Goal: Task Accomplishment & Management: Complete application form

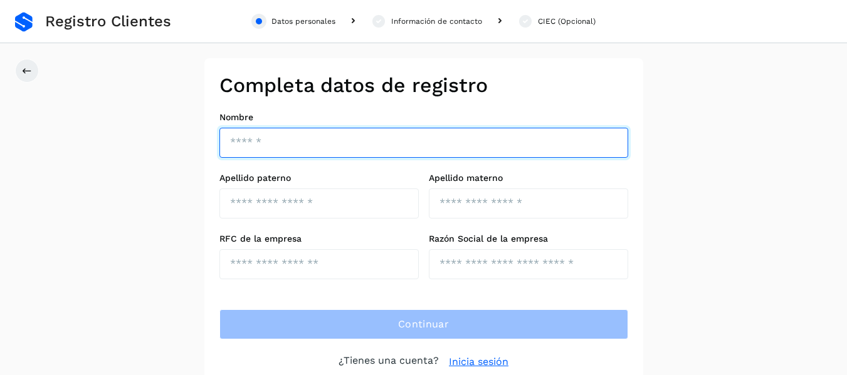
click at [252, 141] on input "text" at bounding box center [423, 143] width 409 height 30
type input "*"
type input "*********"
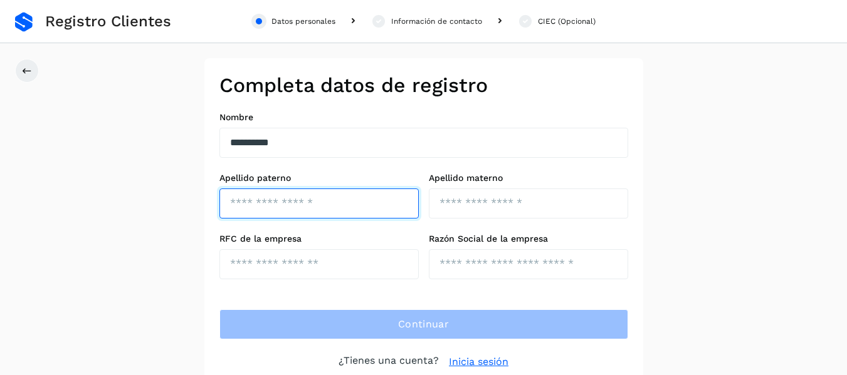
click at [317, 201] on input "text" at bounding box center [318, 204] width 199 height 30
type input "*******"
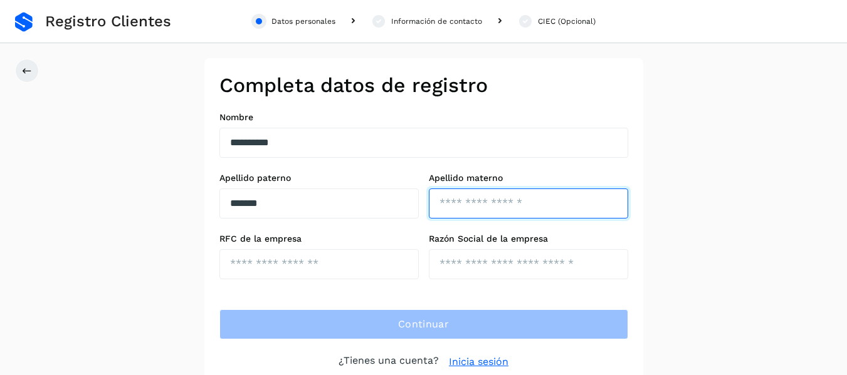
click at [449, 210] on input "text" at bounding box center [528, 204] width 199 height 30
type input "*******"
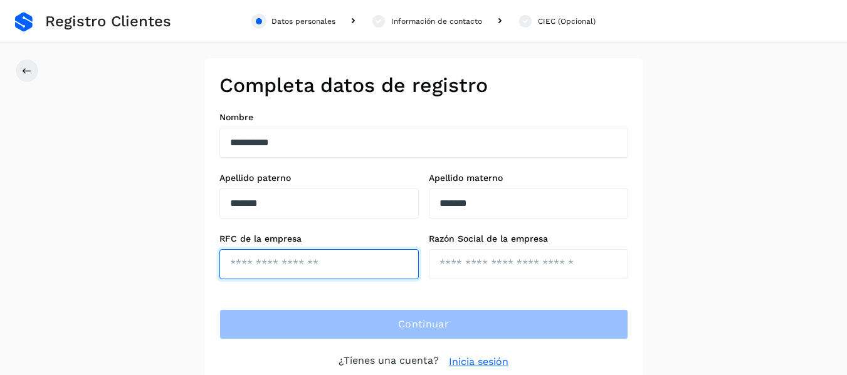
click at [301, 264] on input "text" at bounding box center [318, 264] width 199 height 30
type input "**********"
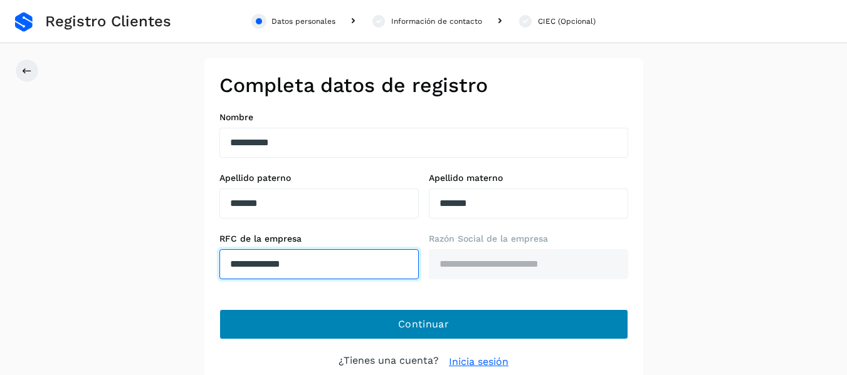
type input "**********"
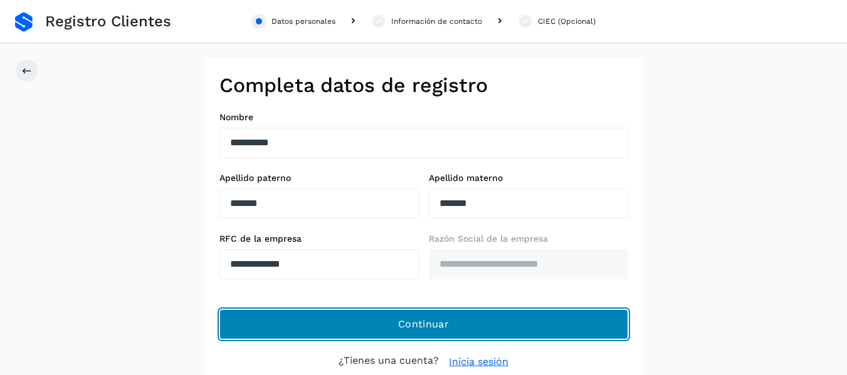
click at [425, 323] on span "Continuar" at bounding box center [423, 325] width 51 height 14
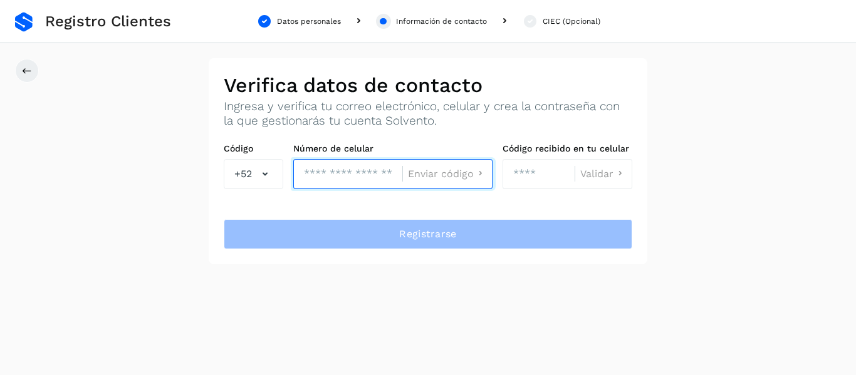
click at [342, 177] on input "tel" at bounding box center [347, 174] width 109 height 30
type input "**********"
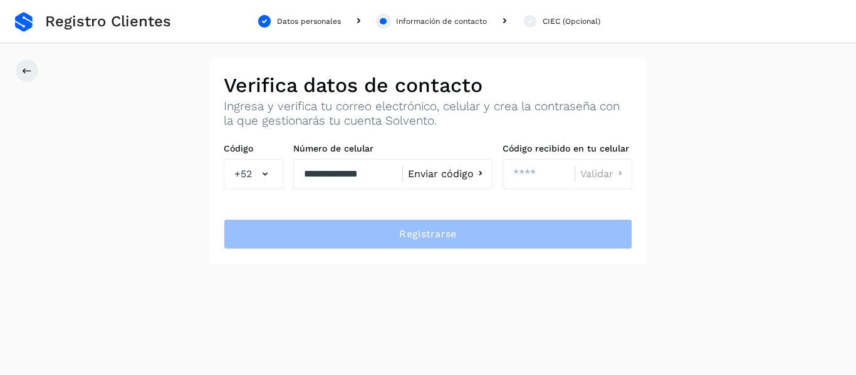
click at [440, 176] on span "Enviar código" at bounding box center [441, 174] width 66 height 10
click at [526, 172] on input "number" at bounding box center [539, 174] width 72 height 30
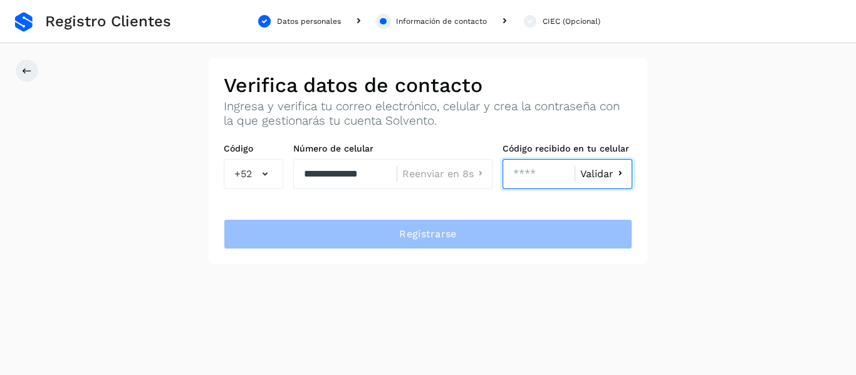
type input "****"
click at [614, 175] on icon at bounding box center [619, 173] width 13 height 13
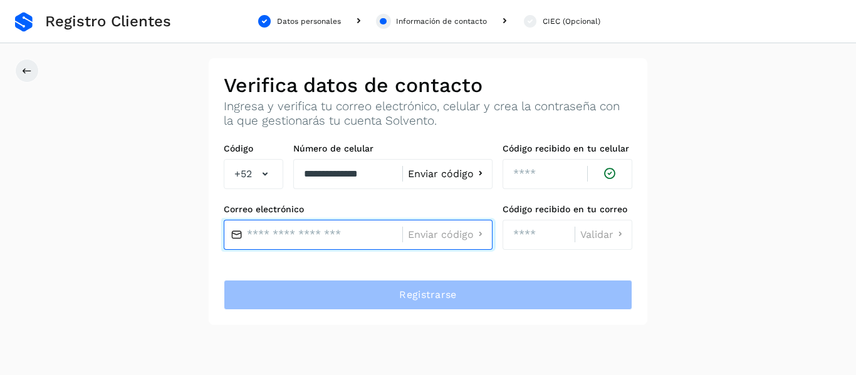
click at [316, 238] on input "text" at bounding box center [313, 235] width 179 height 30
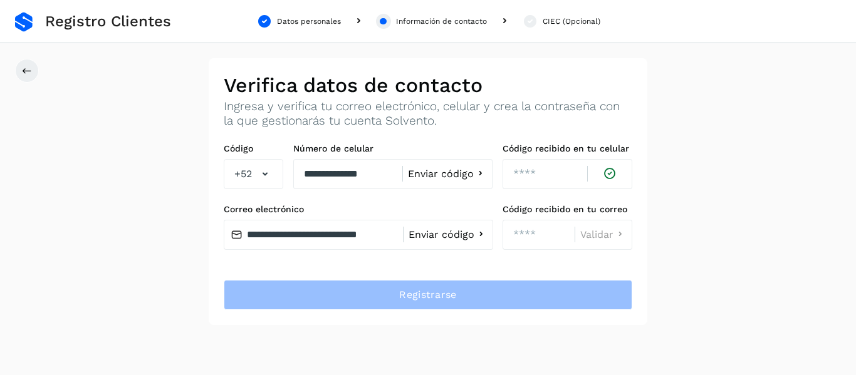
click at [467, 234] on span "Enviar código" at bounding box center [442, 235] width 66 height 10
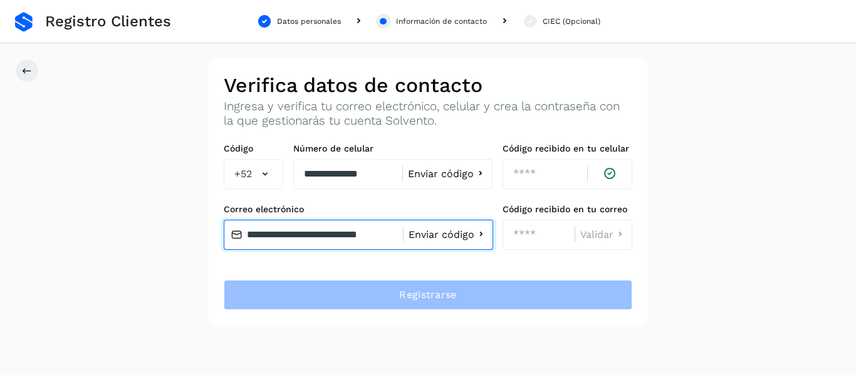
scroll to position [0, 33]
drag, startPoint x: 244, startPoint y: 234, endPoint x: 489, endPoint y: 253, distance: 245.7
click at [489, 253] on div "**********" at bounding box center [428, 205] width 419 height 122
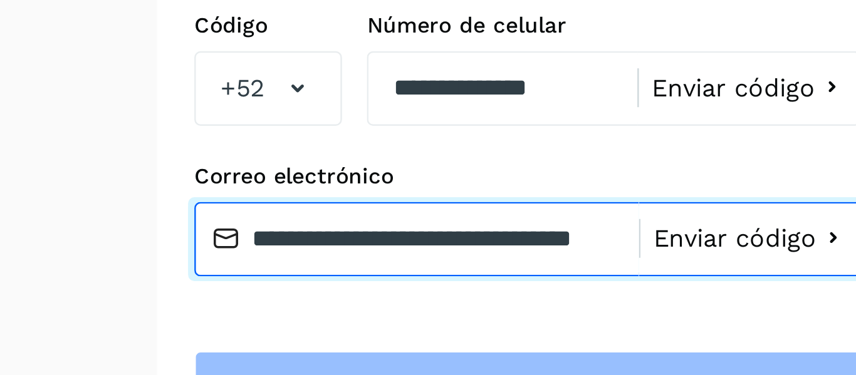
click at [277, 237] on input "**********" at bounding box center [313, 235] width 179 height 30
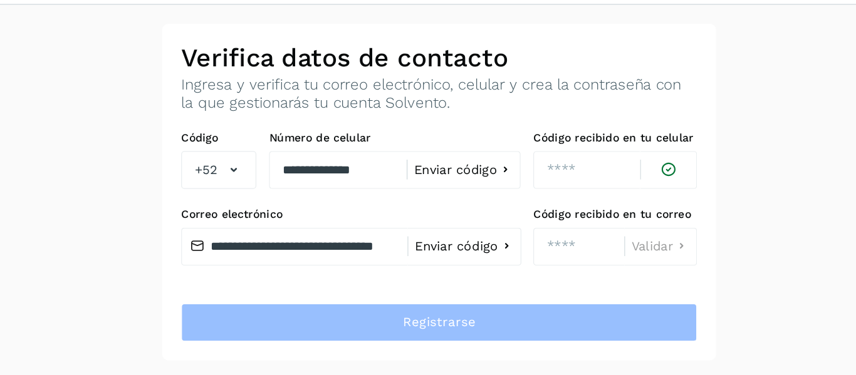
click at [429, 236] on span "Enviar código" at bounding box center [442, 235] width 66 height 10
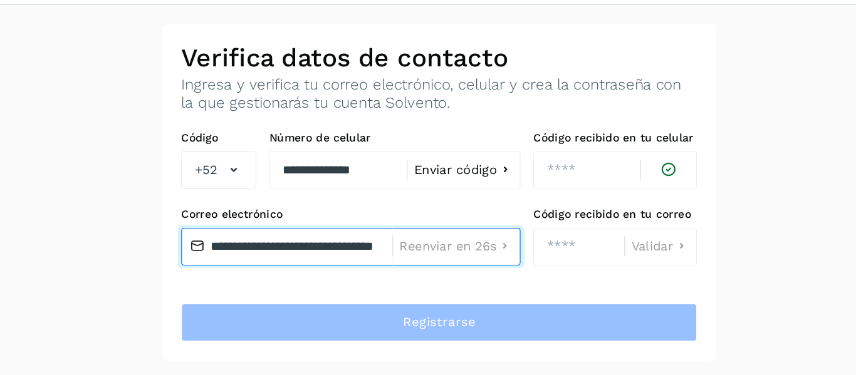
click at [377, 234] on input "**********" at bounding box center [307, 235] width 167 height 30
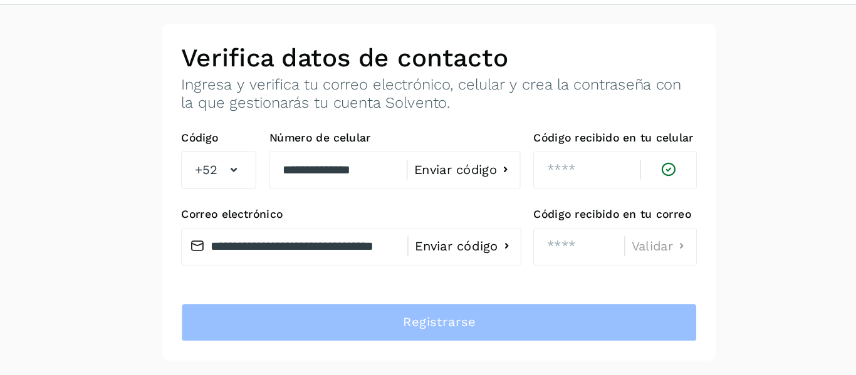
click at [464, 236] on span "Enviar código" at bounding box center [442, 235] width 66 height 10
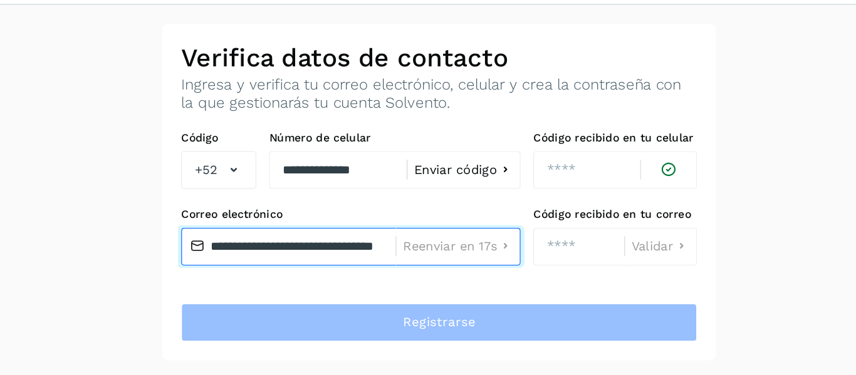
click at [358, 234] on input "**********" at bounding box center [309, 235] width 170 height 30
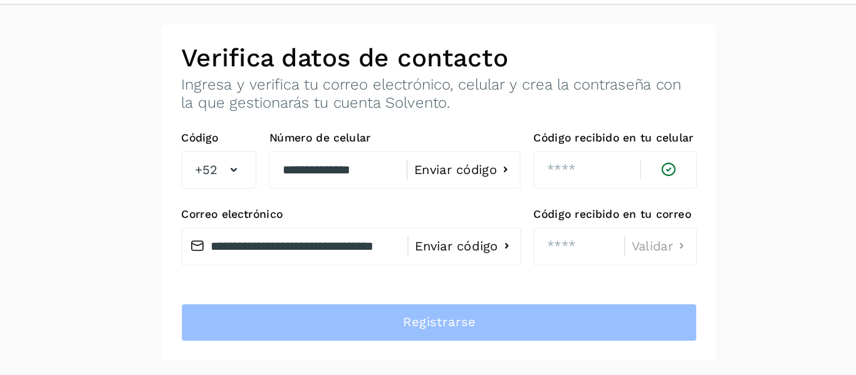
click at [445, 234] on span "Enviar código" at bounding box center [442, 235] width 66 height 10
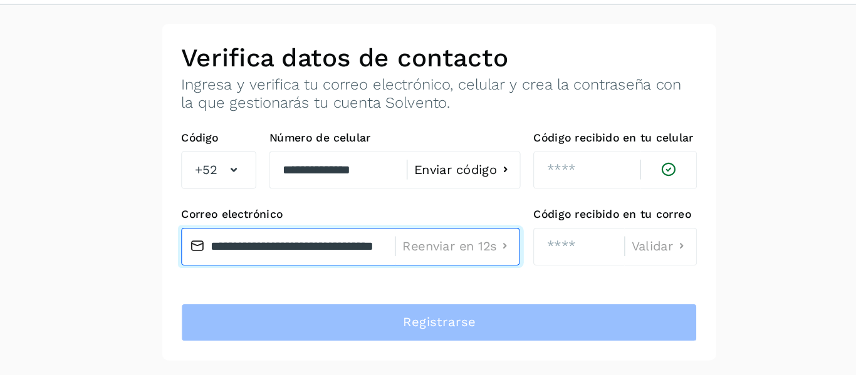
click at [360, 234] on input "**********" at bounding box center [308, 235] width 169 height 30
type input "**********"
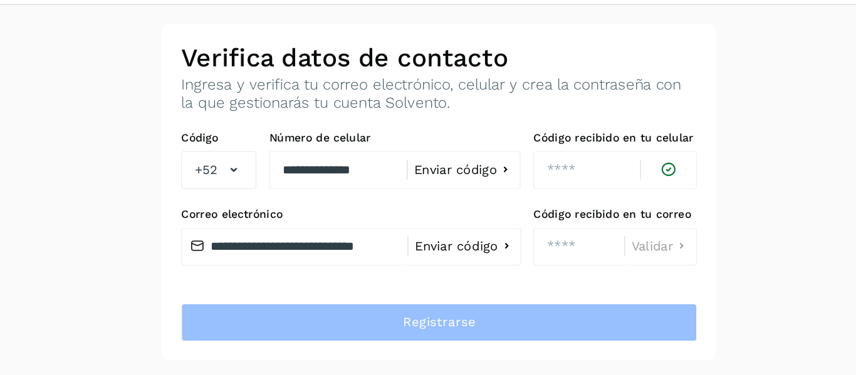
click at [431, 235] on span "Enviar código" at bounding box center [442, 235] width 66 height 10
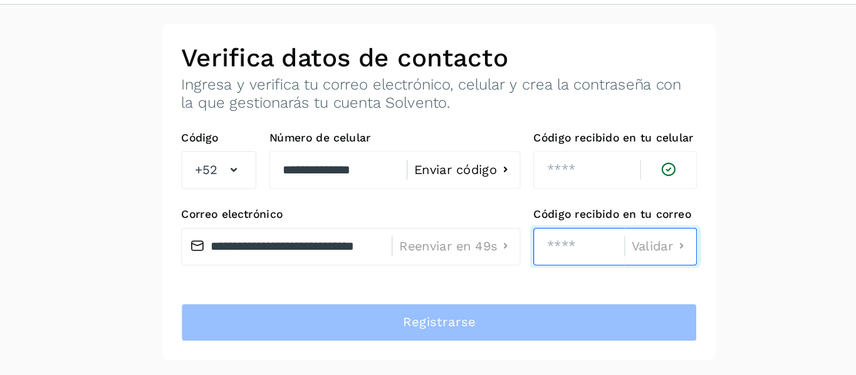
click at [517, 237] on input "number" at bounding box center [539, 235] width 72 height 30
type input "****"
click at [616, 237] on icon at bounding box center [619, 234] width 13 height 13
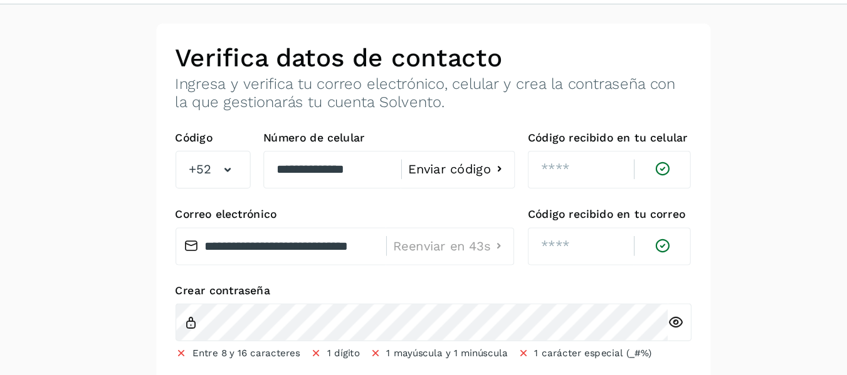
scroll to position [10, 0]
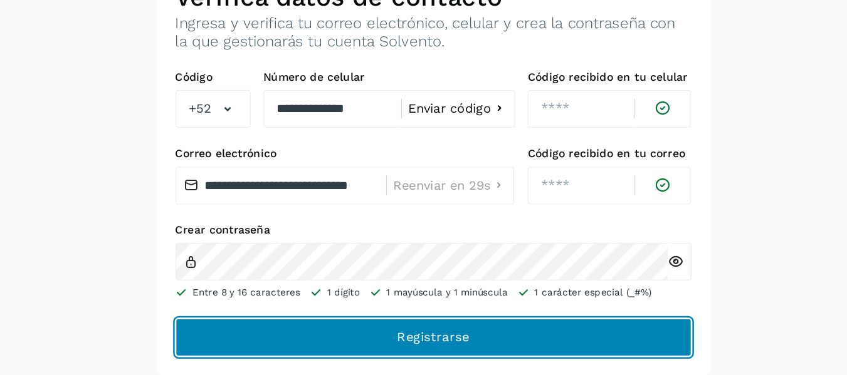
click at [433, 341] on span "Registrarse" at bounding box center [423, 345] width 57 height 14
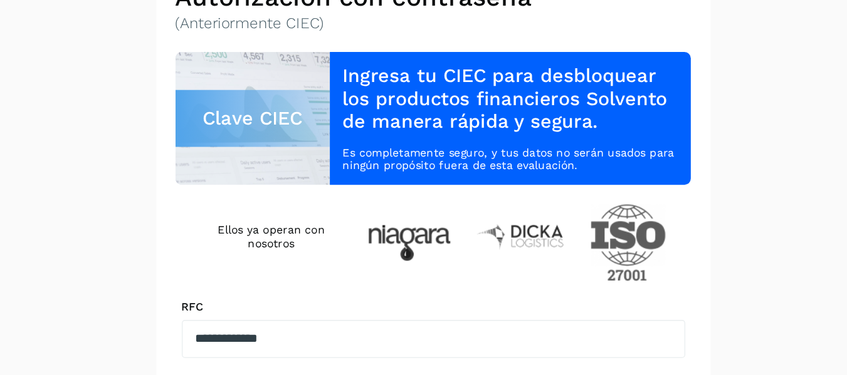
click at [493, 323] on label "RFC" at bounding box center [423, 321] width 399 height 11
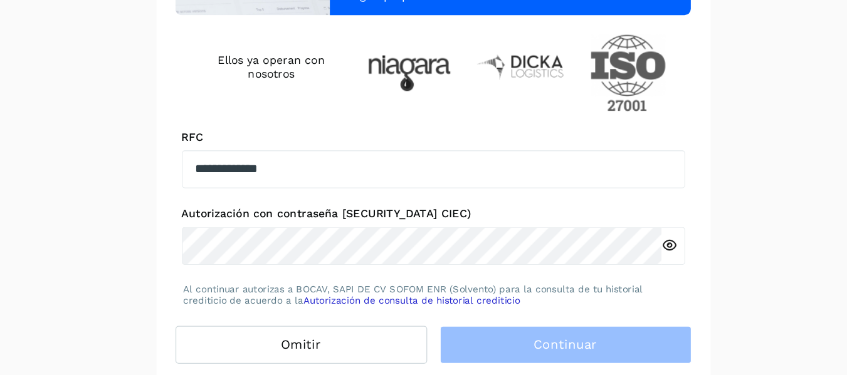
scroll to position [150, 0]
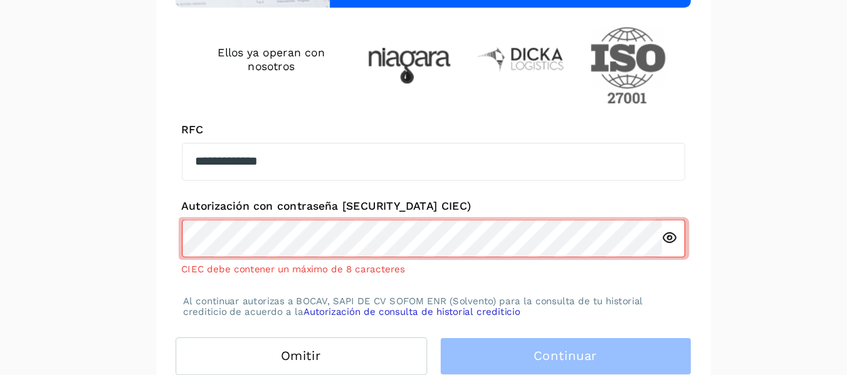
click at [610, 264] on icon at bounding box center [610, 266] width 13 height 13
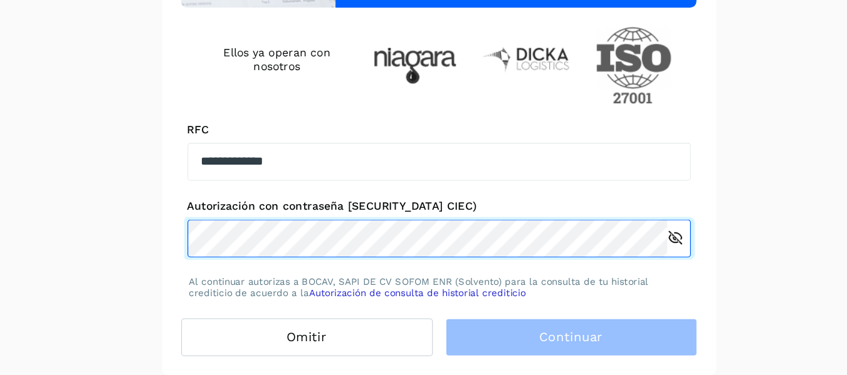
click at [225, 249] on div "Autorización con contraseña [SECURITY_DATA] CIEC)" at bounding box center [423, 259] width 399 height 46
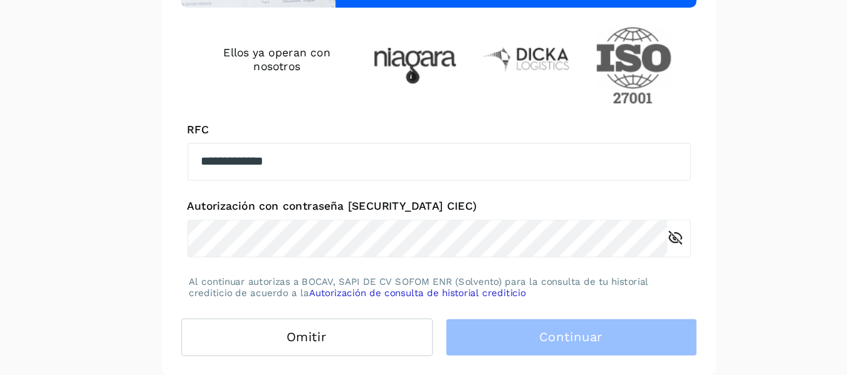
click at [613, 265] on icon at bounding box center [610, 266] width 13 height 13
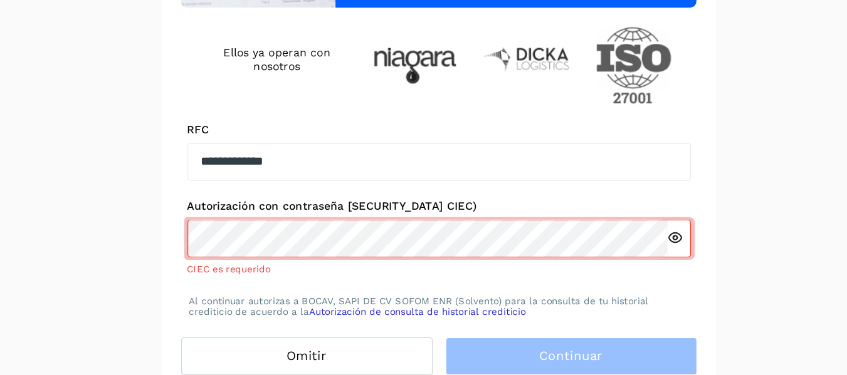
click at [616, 269] on icon at bounding box center [610, 266] width 13 height 13
click at [269, 298] on div "**********" at bounding box center [423, 154] width 409 height 351
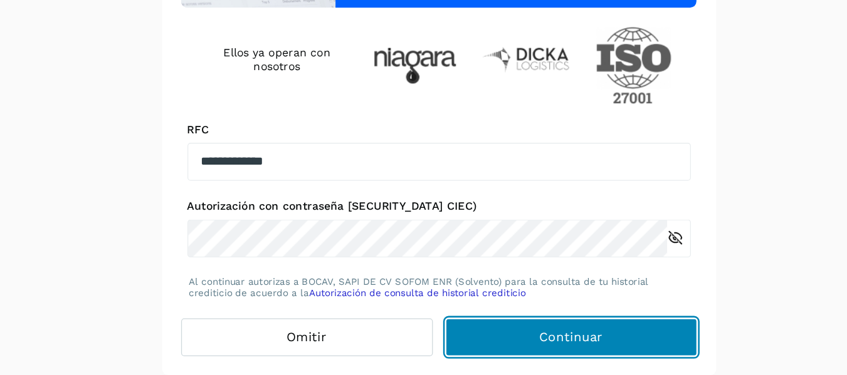
click at [492, 345] on button "Continuar" at bounding box center [528, 345] width 199 height 30
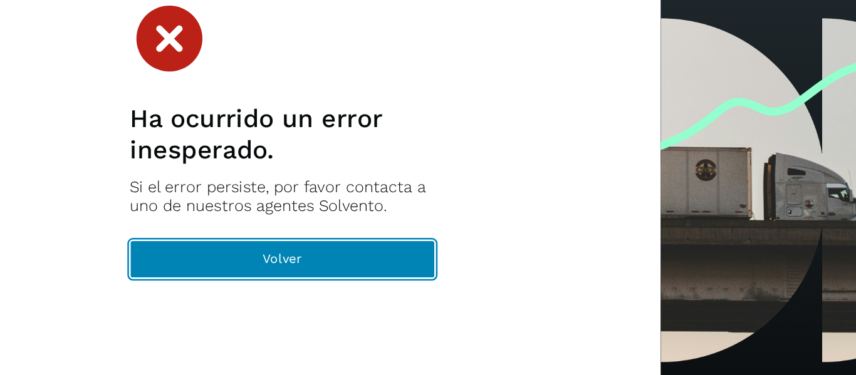
click at [345, 289] on button "Volver" at bounding box center [300, 283] width 242 height 30
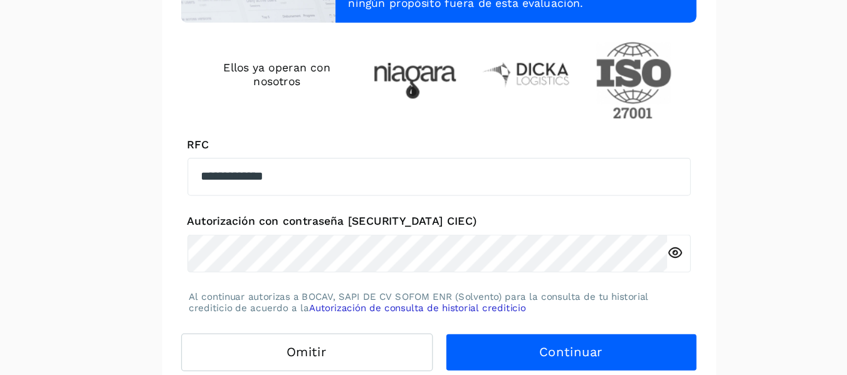
scroll to position [150, 0]
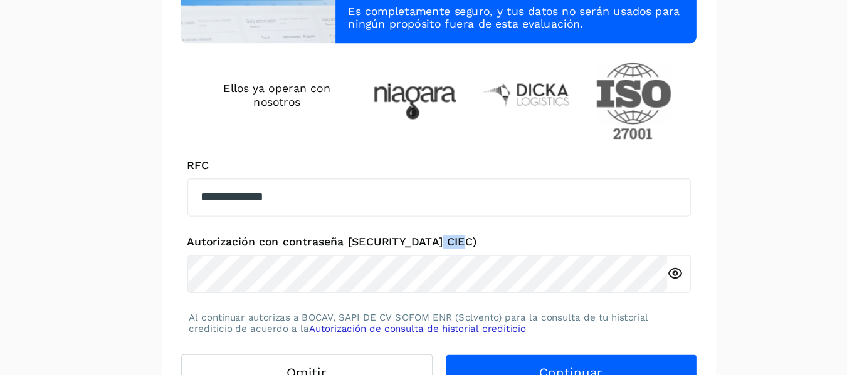
drag, startPoint x: 417, startPoint y: 241, endPoint x: 436, endPoint y: 243, distance: 18.8
click at [436, 243] on label "Autorización con contraseña [SECURITY_DATA] CIEC)" at bounding box center [423, 241] width 399 height 11
copy label "CIEC"
click at [610, 265] on icon at bounding box center [610, 266] width 13 height 13
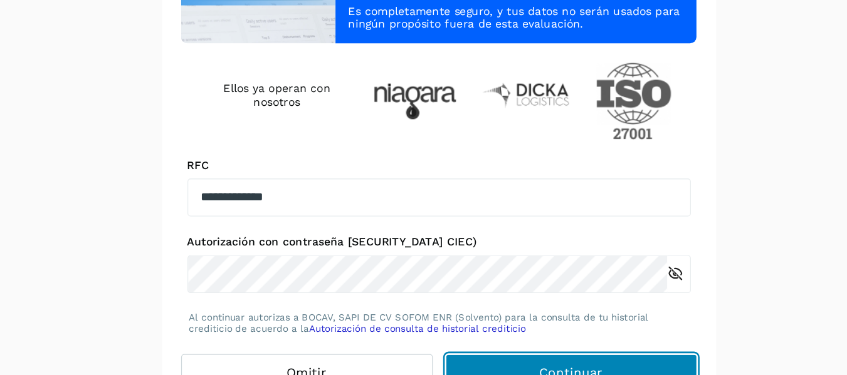
click at [507, 340] on span "Continuar" at bounding box center [528, 345] width 51 height 14
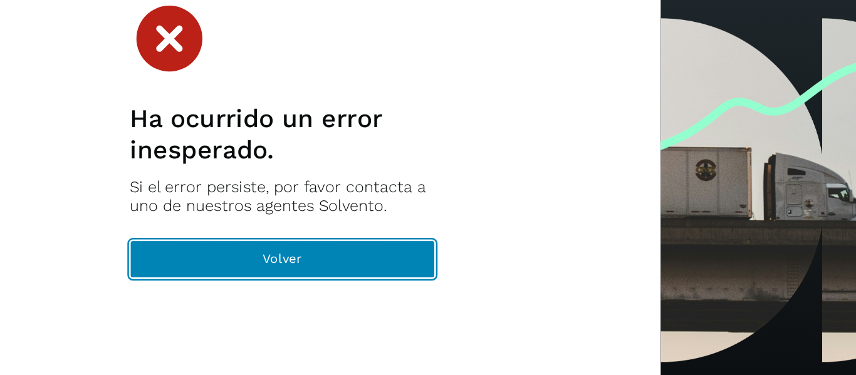
click at [340, 283] on button "Volver" at bounding box center [300, 283] width 242 height 30
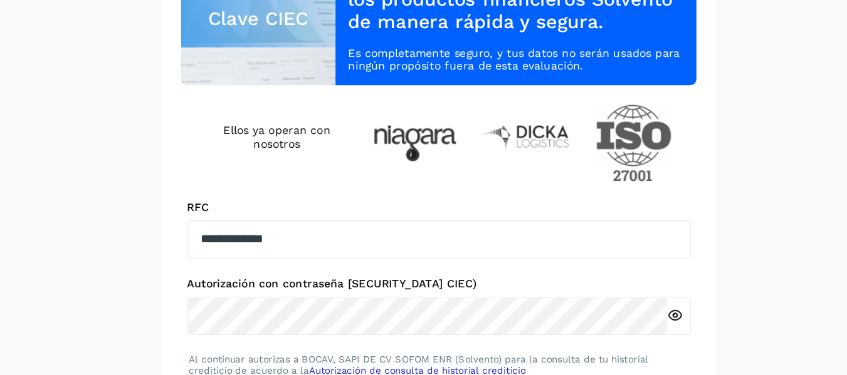
scroll to position [150, 0]
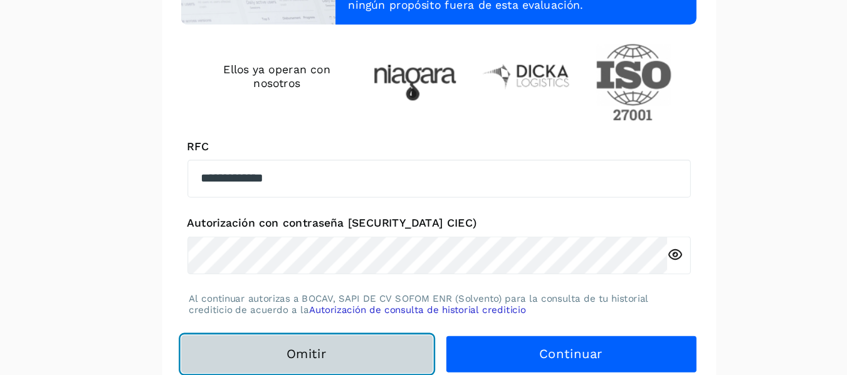
click at [355, 343] on button "Omitir" at bounding box center [318, 345] width 199 height 30
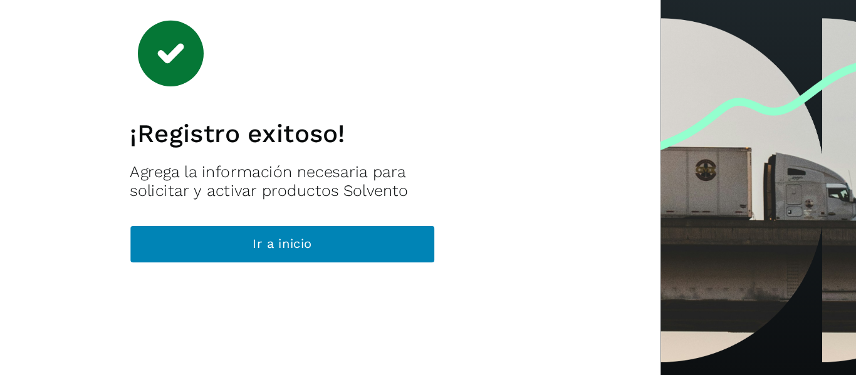
click at [375, 265] on button "Ir a inicio" at bounding box center [300, 271] width 242 height 30
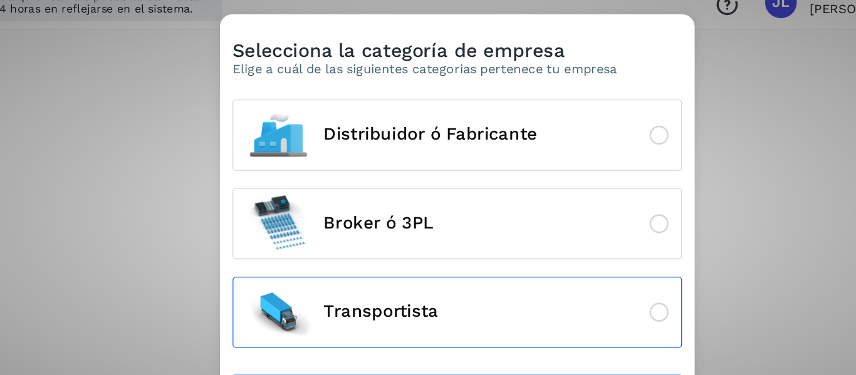
click at [602, 274] on button "Transportista" at bounding box center [438, 267] width 356 height 56
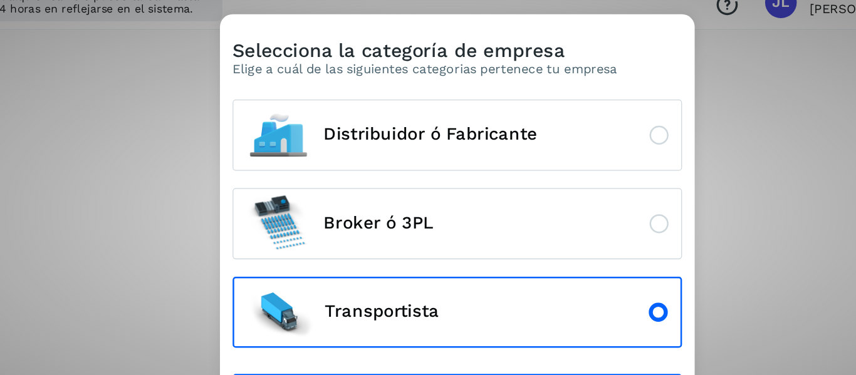
click at [668, 266] on div "Selecciona la categoría de empresa Elige a cuál de las siguientes categorias pe…" at bounding box center [428, 187] width 856 height 375
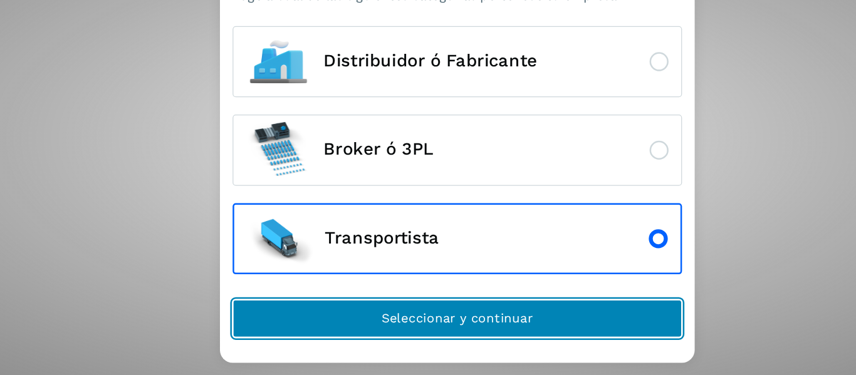
click at [563, 336] on button "Seleccionar y continuar" at bounding box center [438, 330] width 356 height 30
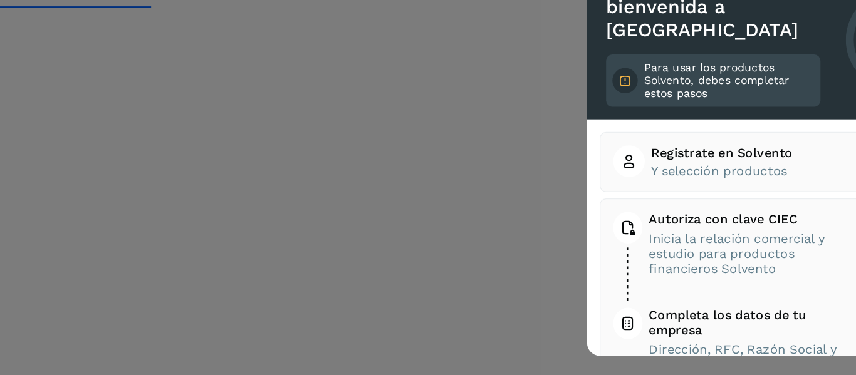
click at [481, 308] on div at bounding box center [428, 187] width 856 height 375
click at [478, 315] on div at bounding box center [428, 187] width 856 height 375
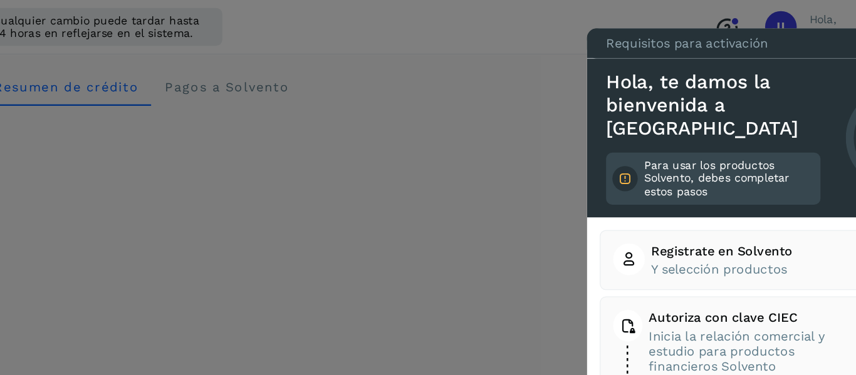
click at [622, 142] on p "Para usar los productos Solvento, debes completar estos pasos" at bounding box center [653, 141] width 135 height 31
click at [483, 245] on div at bounding box center [428, 187] width 856 height 375
click at [261, 75] on div at bounding box center [428, 187] width 856 height 375
click at [151, 80] on div at bounding box center [428, 187] width 856 height 375
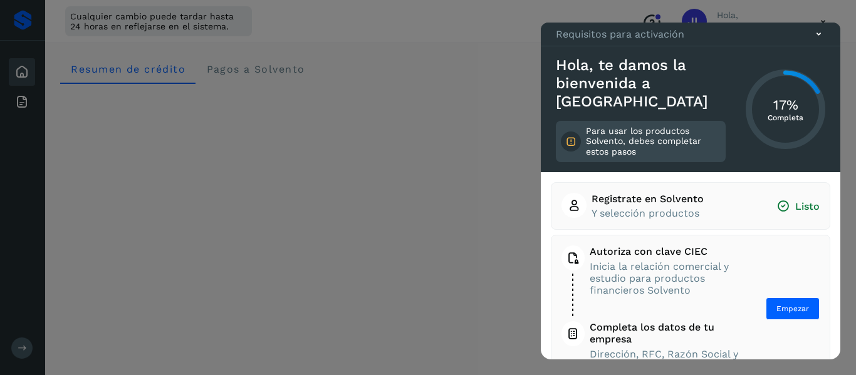
click at [822, 41] on icon at bounding box center [818, 34] width 13 height 13
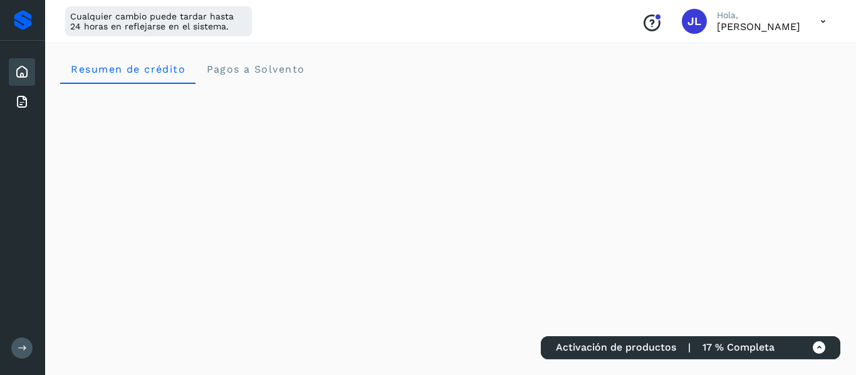
click at [827, 24] on icon at bounding box center [823, 22] width 26 height 26
click at [793, 60] on div "Documentación" at bounding box center [760, 56] width 149 height 24
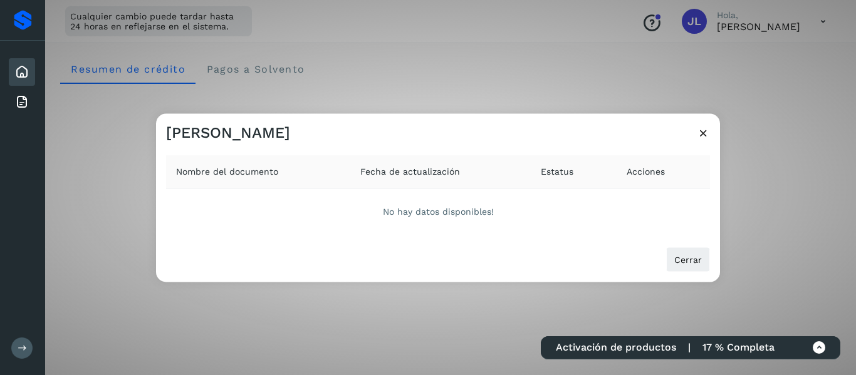
click at [707, 134] on icon at bounding box center [703, 132] width 13 height 13
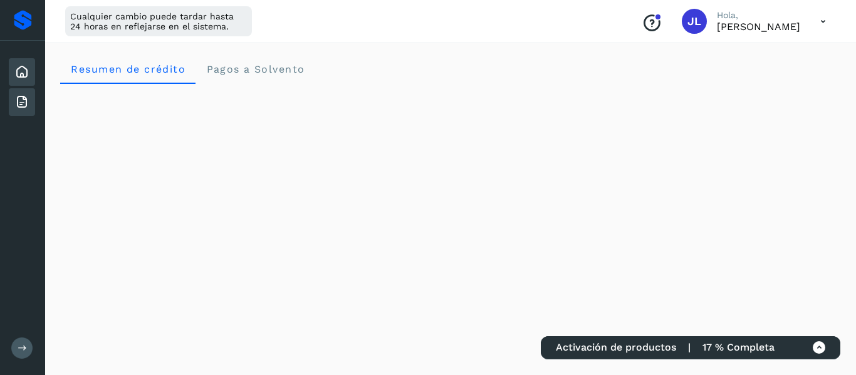
click at [11, 115] on div "Facturas" at bounding box center [22, 102] width 26 height 28
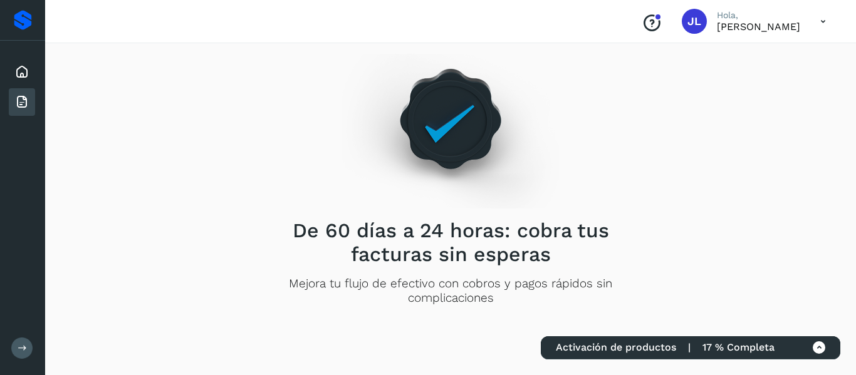
click at [24, 105] on icon at bounding box center [21, 102] width 15 height 15
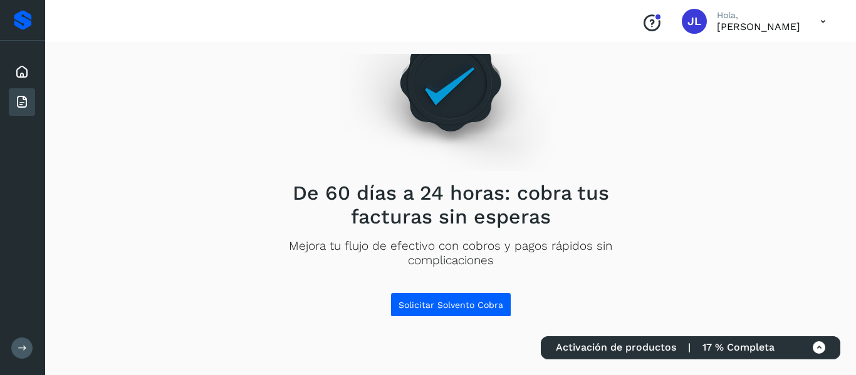
scroll to position [39, 0]
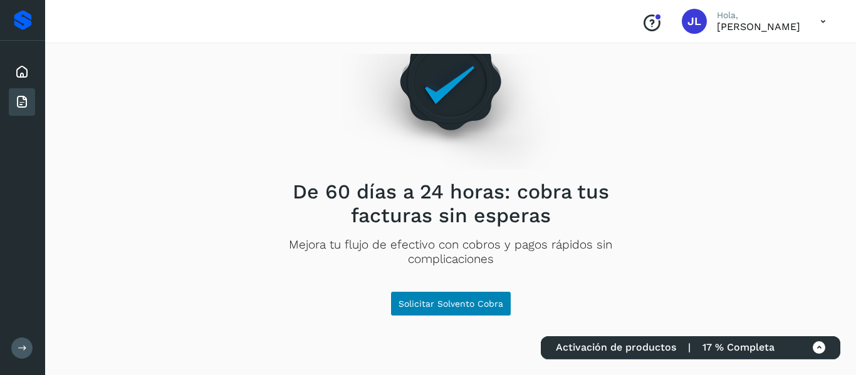
click at [476, 316] on button "Solicitar Solvento Cobra" at bounding box center [450, 303] width 121 height 25
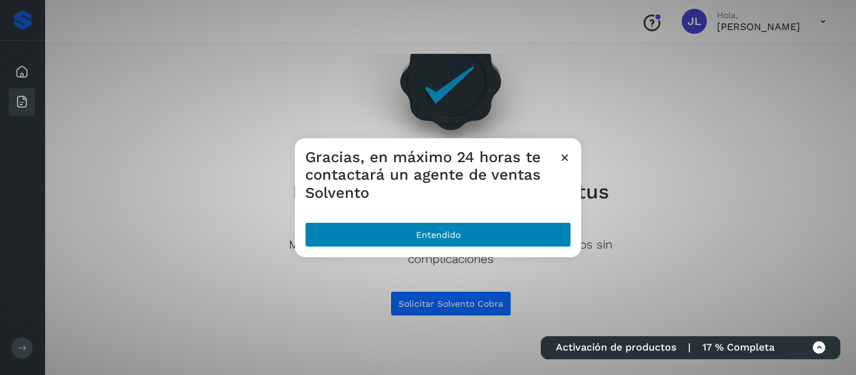
click at [519, 243] on button "Entendido" at bounding box center [438, 234] width 266 height 25
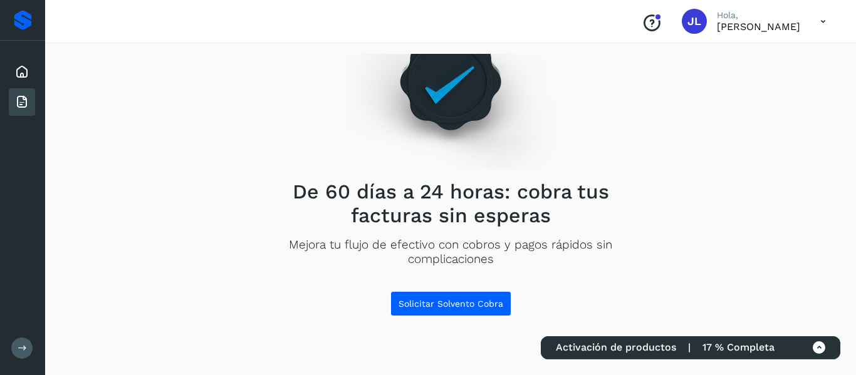
click at [821, 26] on icon at bounding box center [823, 22] width 26 height 26
click at [776, 169] on div at bounding box center [428, 187] width 856 height 375
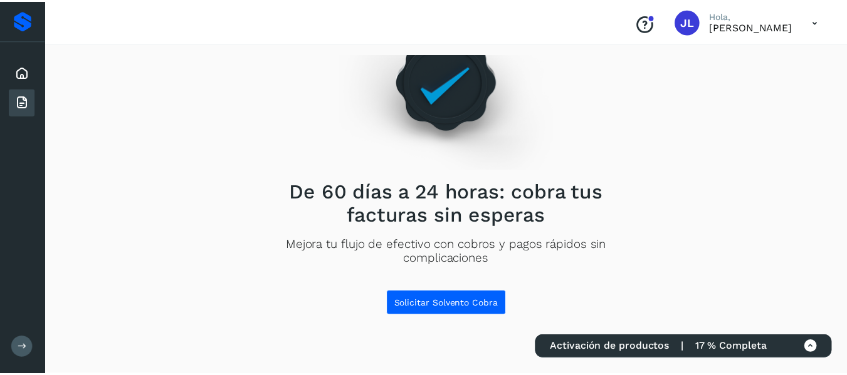
scroll to position [0, 0]
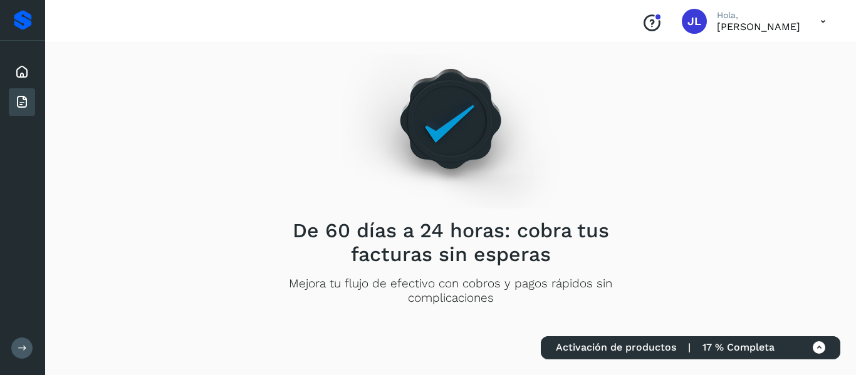
click at [826, 356] on div "Activación de productos | 17 % Completa" at bounding box center [691, 348] width 300 height 23
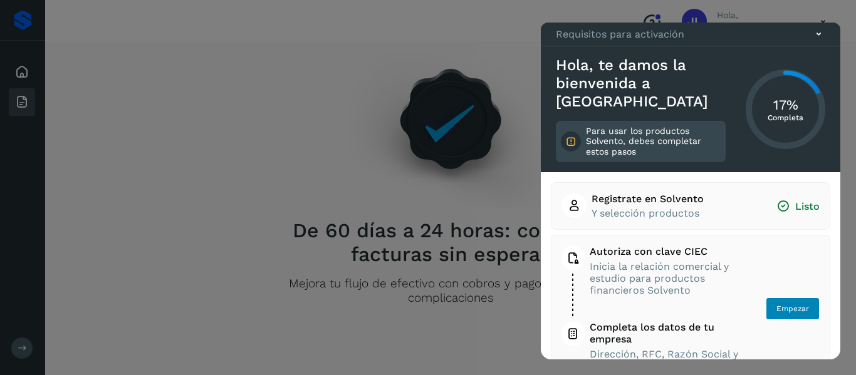
click at [793, 310] on span "Empezar" at bounding box center [792, 308] width 33 height 11
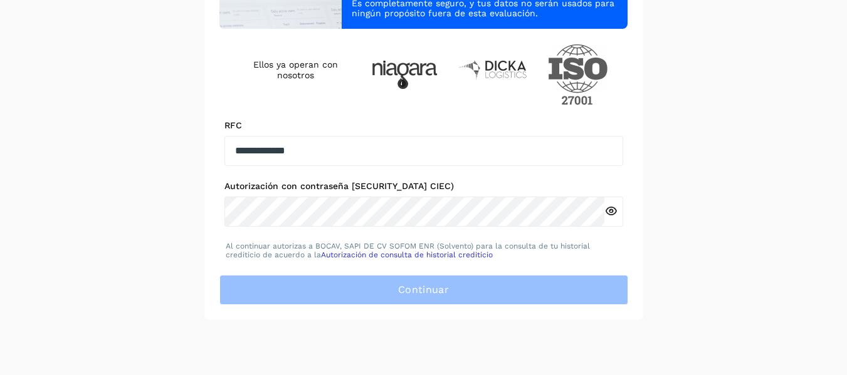
scroll to position [207, 0]
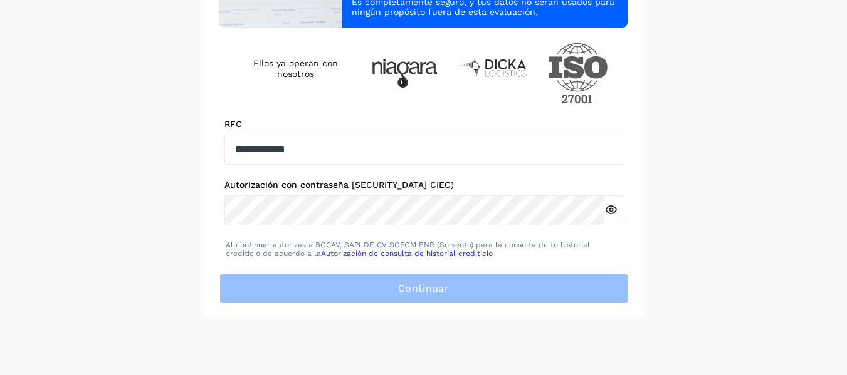
click at [611, 215] on icon at bounding box center [610, 210] width 13 height 13
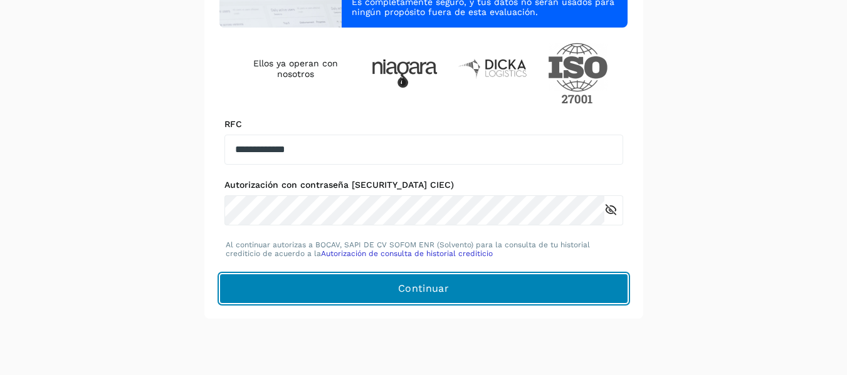
click at [409, 290] on span "Continuar" at bounding box center [423, 289] width 51 height 14
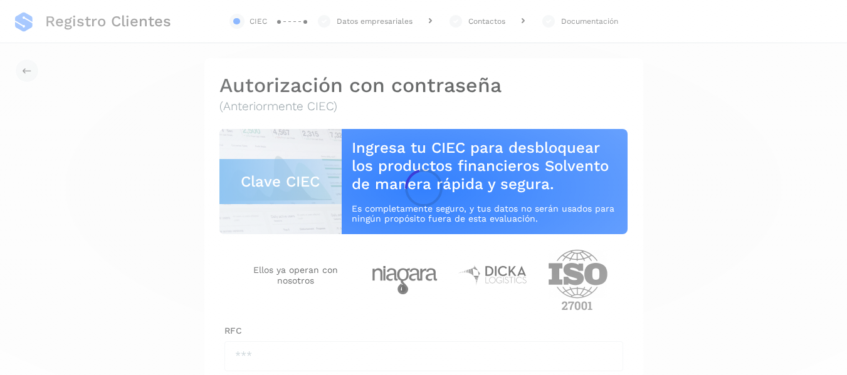
type input "**********"
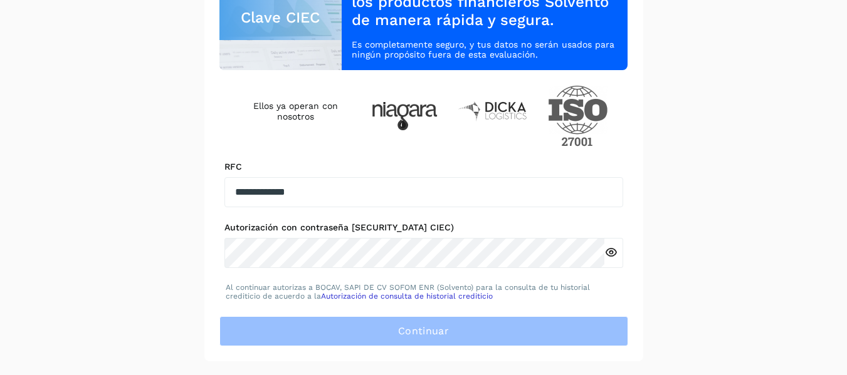
scroll to position [165, 0]
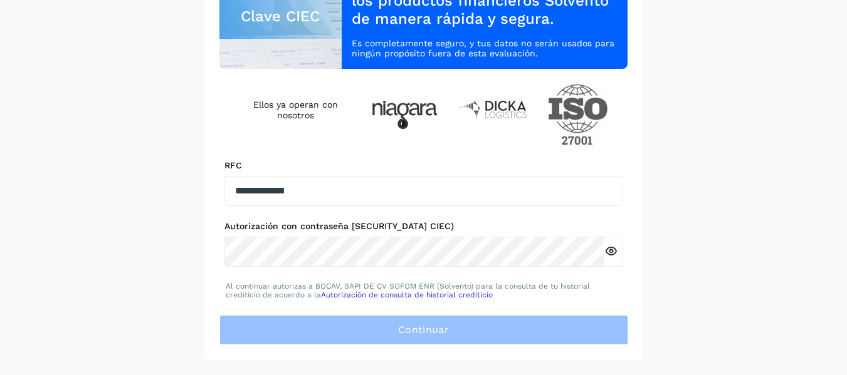
click at [610, 253] on icon at bounding box center [610, 251] width 13 height 13
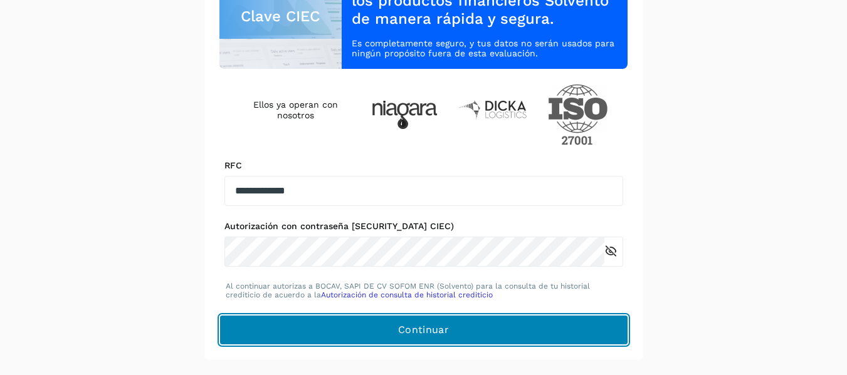
click at [376, 326] on button "Continuar" at bounding box center [423, 330] width 409 height 30
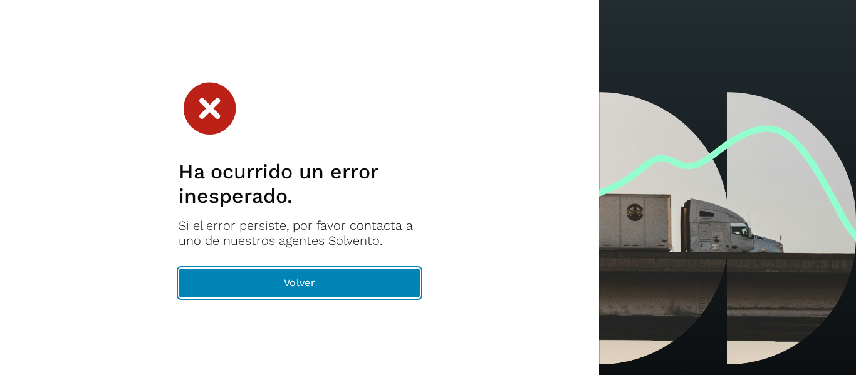
click at [320, 283] on button "Volver" at bounding box center [300, 283] width 242 height 30
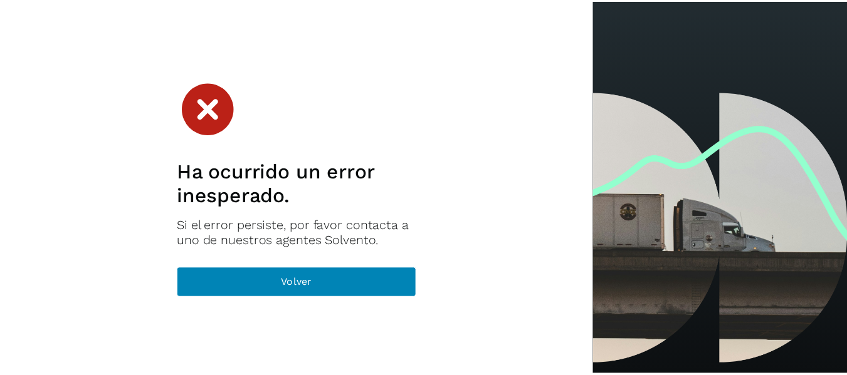
scroll to position [165, 0]
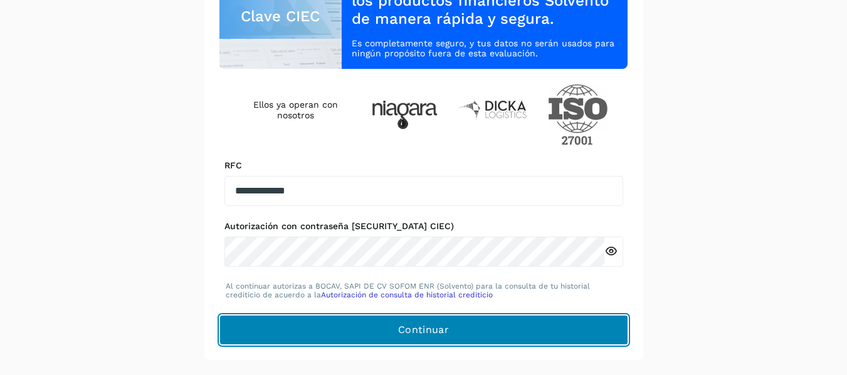
click at [375, 339] on button "Continuar" at bounding box center [423, 330] width 409 height 30
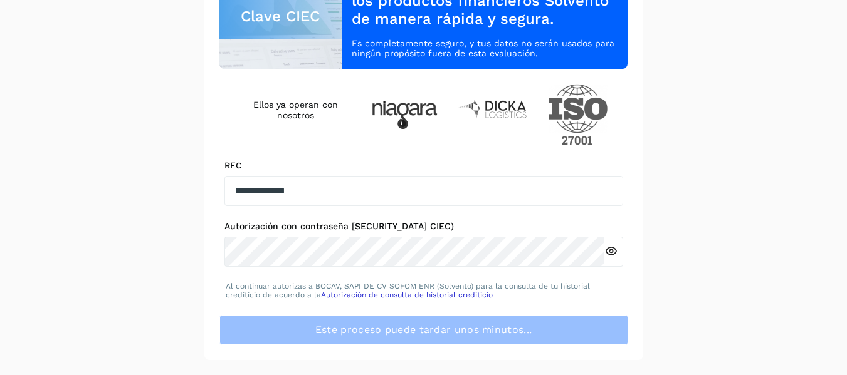
click at [612, 251] on icon at bounding box center [610, 251] width 13 height 13
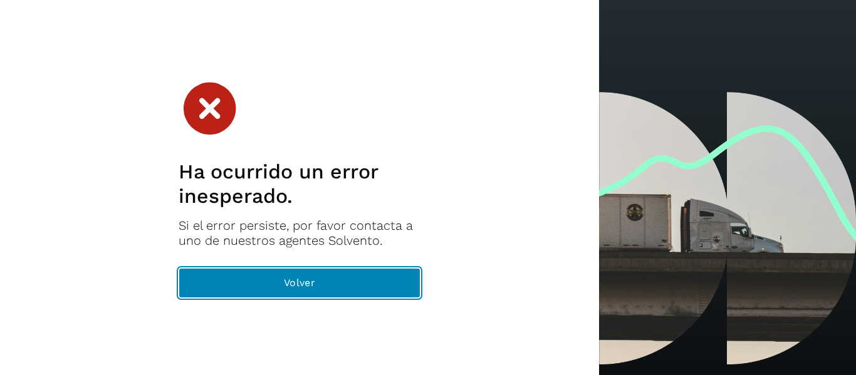
click at [343, 289] on button "Volver" at bounding box center [300, 283] width 242 height 30
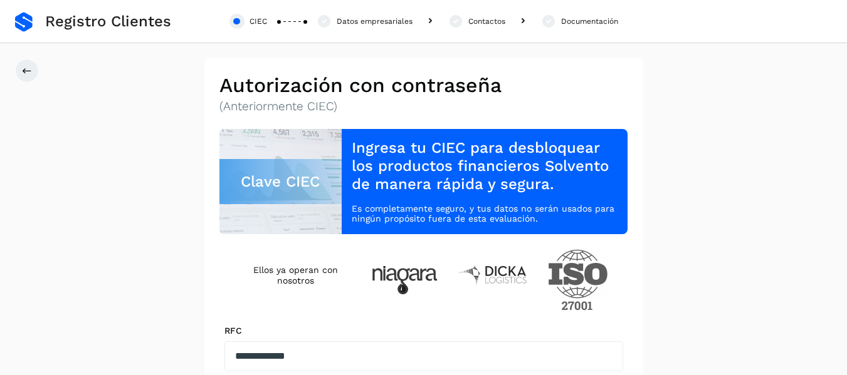
click at [520, 23] on icon at bounding box center [522, 21] width 15 height 15
click at [486, 23] on div "Contactos" at bounding box center [486, 21] width 37 height 11
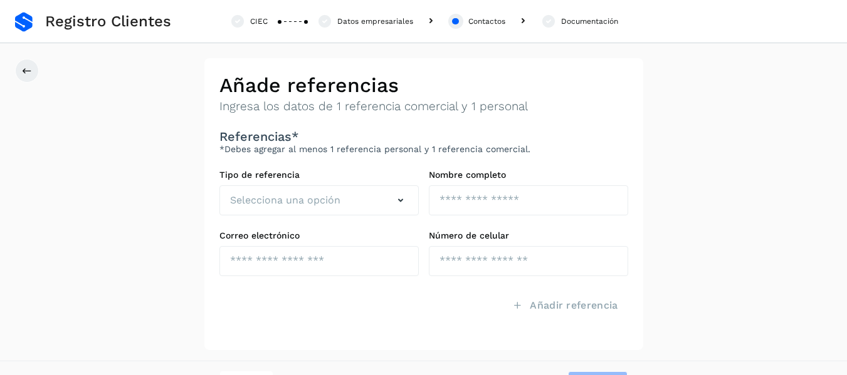
click at [575, 19] on div "Documentación" at bounding box center [589, 21] width 57 height 11
